Goal: Information Seeking & Learning: Learn about a topic

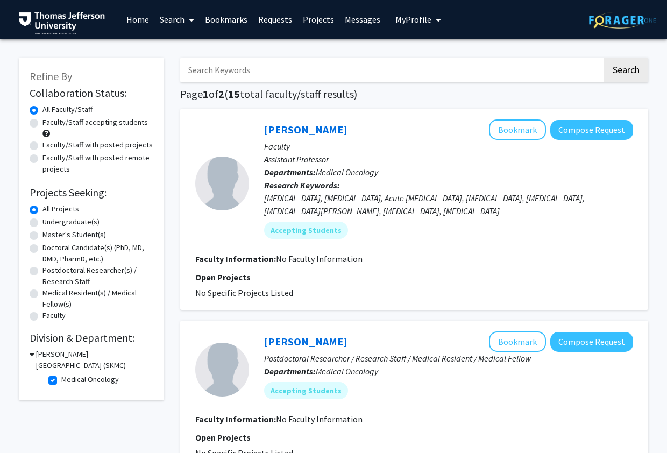
scroll to position [1940, 0]
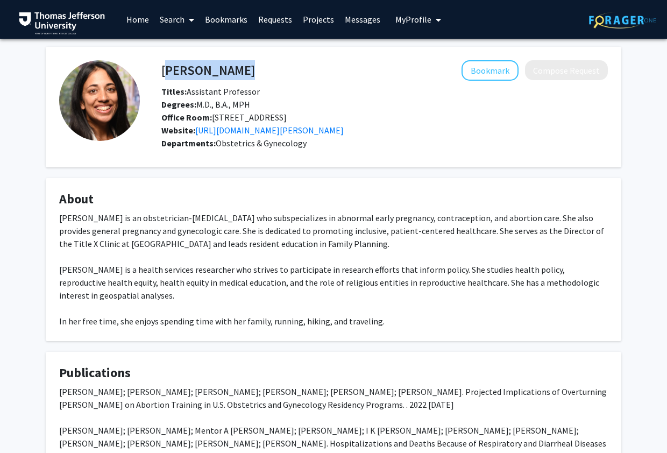
drag, startPoint x: 163, startPoint y: 69, endPoint x: 264, endPoint y: 69, distance: 101.7
click at [264, 69] on div "Kavita Vinekar Bookmark Compose Request" at bounding box center [384, 70] width 463 height 20
copy h4 "Kavita Vinekar"
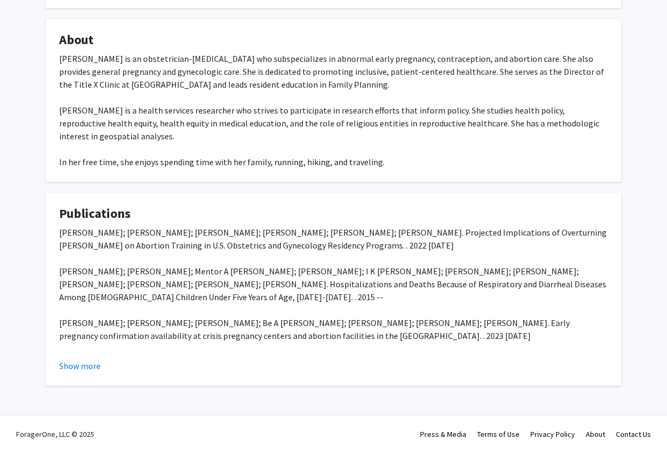
scroll to position [172, 0]
click at [84, 369] on button "Show more" at bounding box center [79, 365] width 41 height 13
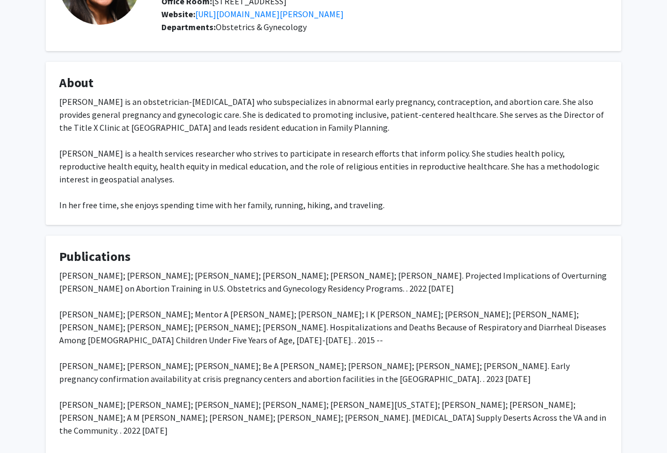
scroll to position [0, 0]
